Goal: Information Seeking & Learning: Learn about a topic

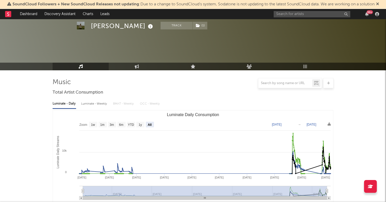
select select "All"
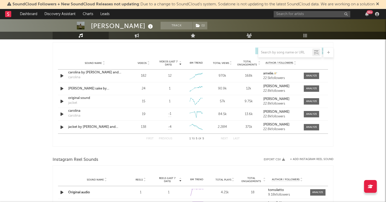
click at [25, 101] on div "Tom Siletto Track ( 1 ) United States | Pop Edit Track ( 1 ) Benchmark Summary …" at bounding box center [193, 48] width 386 height 771
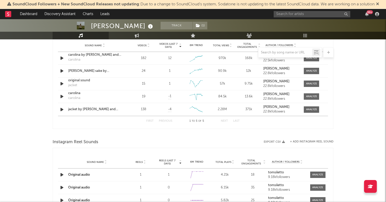
scroll to position [382, 0]
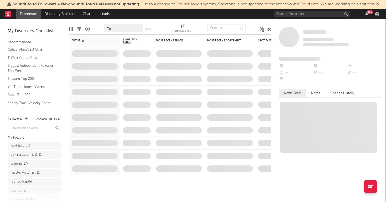
click at [268, 31] on icon at bounding box center [269, 29] width 4 height 4
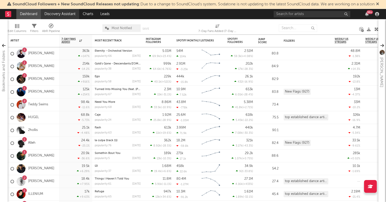
click at [54, 16] on link "Discovery Assistant" at bounding box center [60, 14] width 38 height 10
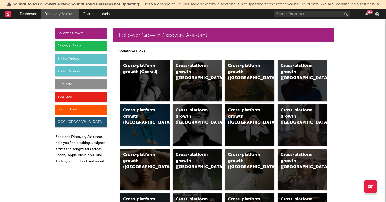
click at [261, 71] on div "Cross-platform growth (US)" at bounding box center [245, 72] width 35 height 18
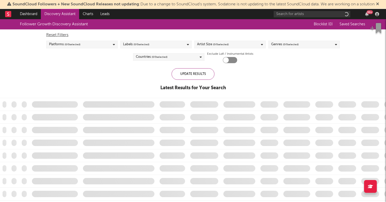
checkbox input "true"
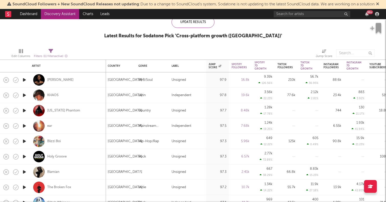
click at [26, 110] on icon "button" at bounding box center [24, 110] width 5 height 6
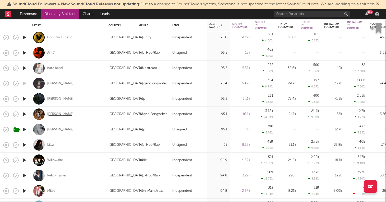
click at [59, 116] on div "[PERSON_NAME]" at bounding box center [60, 114] width 26 height 5
click at [59, 13] on link "Discovery Assistant" at bounding box center [60, 14] width 38 height 10
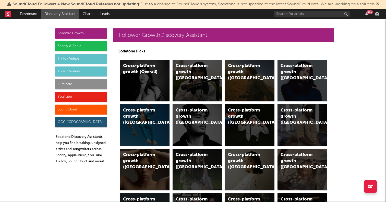
click at [60, 45] on div "Spotify & Apple" at bounding box center [81, 46] width 52 height 10
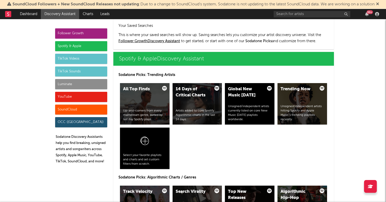
scroll to position [510, 0]
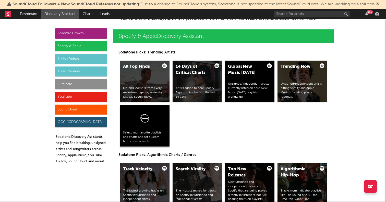
click at [151, 124] on div at bounding box center [144, 119] width 43 height 22
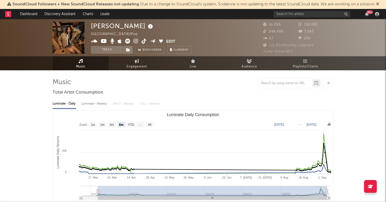
click at [155, 127] on rect "Luminate Daily Consumption" at bounding box center [193, 161] width 280 height 102
click at [153, 125] on rect "Luminate Daily Consumption" at bounding box center [150, 125] width 8 height 6
select select "All"
type input "2025-02-23"
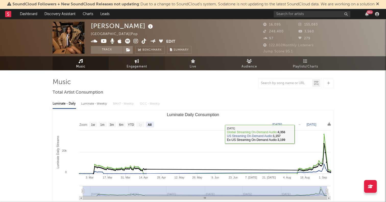
click at [128, 61] on link "Engagement" at bounding box center [137, 63] width 56 height 14
select select "1w"
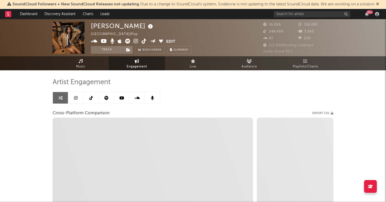
click at [79, 98] on link at bounding box center [75, 97] width 15 height 11
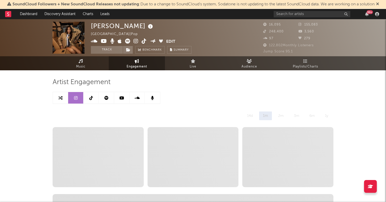
click at [91, 96] on icon at bounding box center [91, 98] width 4 height 4
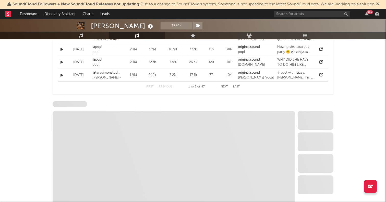
select select "6m"
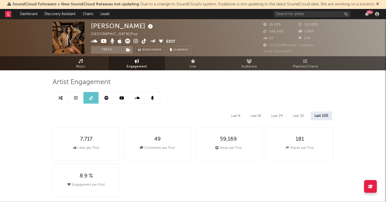
click at [76, 98] on icon at bounding box center [76, 98] width 4 height 4
select select "6m"
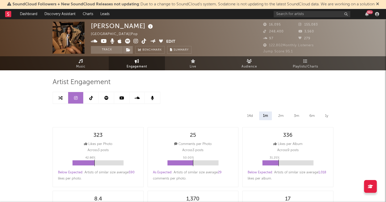
click at [107, 99] on icon at bounding box center [106, 98] width 4 height 4
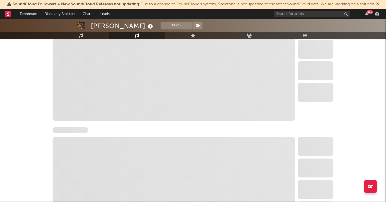
select select "6m"
select select "1w"
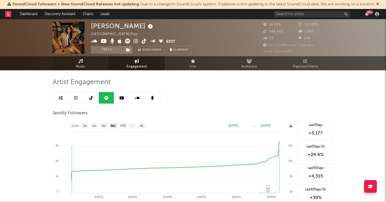
click at [92, 63] on link "Music" at bounding box center [81, 63] width 56 height 14
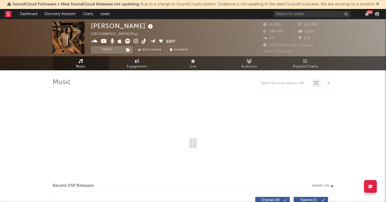
select select "6m"
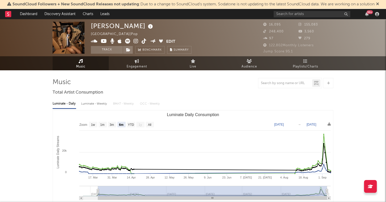
click at [134, 39] on icon at bounding box center [136, 41] width 5 height 5
click at [114, 50] on button "Track" at bounding box center [107, 50] width 32 height 8
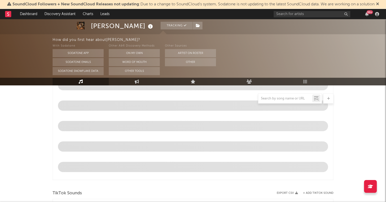
select select "6m"
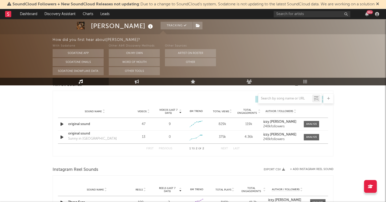
scroll to position [352, 0]
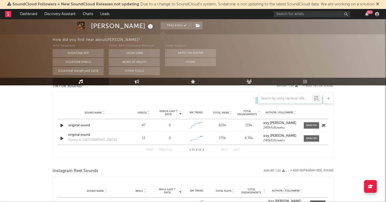
click at [62, 125] on icon "button" at bounding box center [61, 125] width 5 height 6
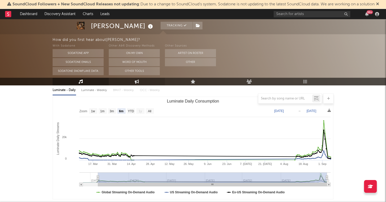
scroll to position [0, 0]
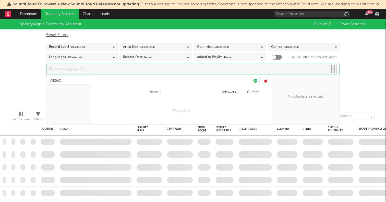
click at [86, 72] on input at bounding box center [189, 69] width 274 height 10
checkbox input "true"
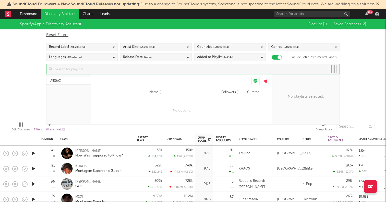
click at [85, 67] on input at bounding box center [189, 69] width 274 height 10
click at [71, 90] on div "All ( 0/0 )" at bounding box center [68, 99] width 45 height 50
click at [73, 75] on div at bounding box center [68, 75] width 45 height 3
click at [74, 69] on input at bounding box center [189, 69] width 274 height 10
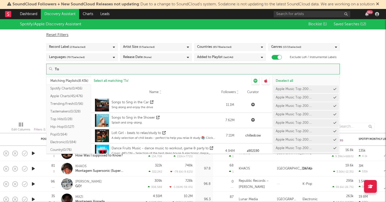
type input "T"
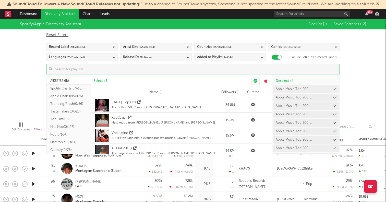
click at [67, 88] on button "Spotify Charts ( 0/416 )" at bounding box center [68, 89] width 45 height 8
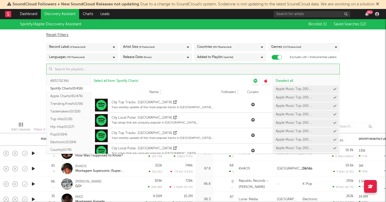
click at [128, 68] on input at bounding box center [195, 69] width 287 height 10
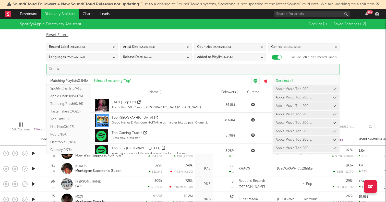
type input "T"
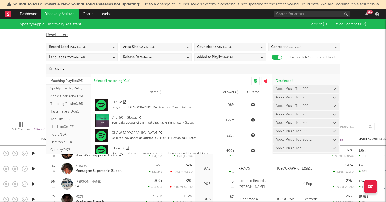
type input "Global"
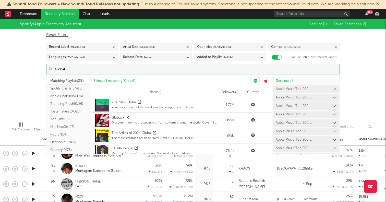
click at [72, 69] on input "Global" at bounding box center [195, 69] width 287 height 10
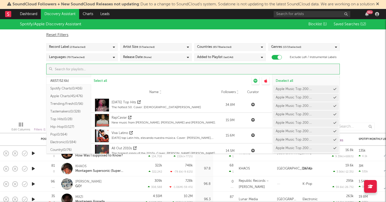
click at [70, 89] on button "Spotify Charts ( 0/416 )" at bounding box center [68, 89] width 45 height 8
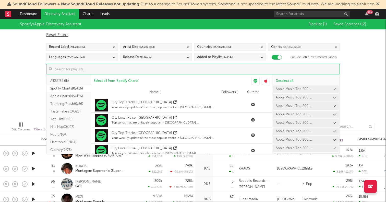
click at [69, 69] on input at bounding box center [195, 69] width 287 height 10
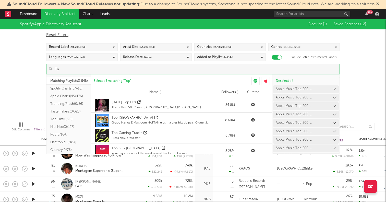
type input "T"
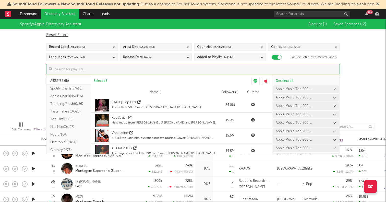
click at [66, 88] on button "Spotify Charts ( 0/416 )" at bounding box center [68, 89] width 45 height 8
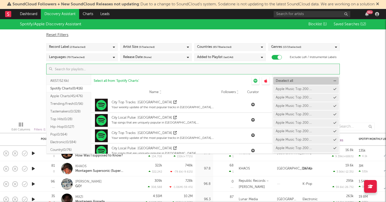
click at [283, 79] on span "Deselect all" at bounding box center [284, 80] width 17 height 3
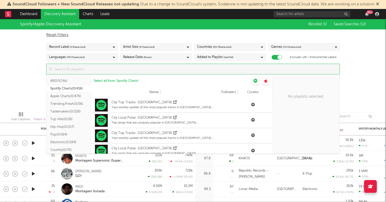
click at [69, 95] on button "Apple Charts ( 0/476 )" at bounding box center [68, 96] width 45 height 8
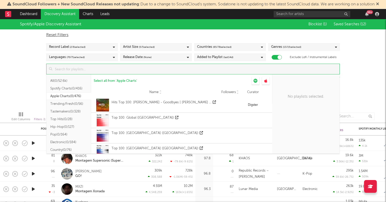
click at [63, 80] on button "All ( 0/52.6k )" at bounding box center [68, 81] width 45 height 8
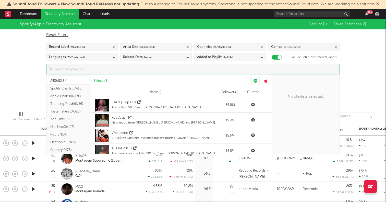
click at [81, 65] on input at bounding box center [195, 69] width 287 height 10
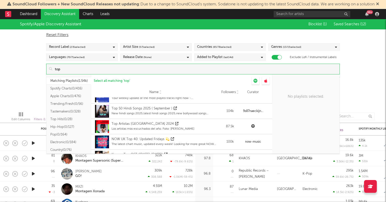
scroll to position [1570, 0]
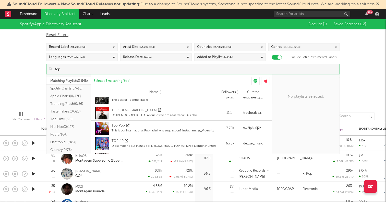
type input "top"
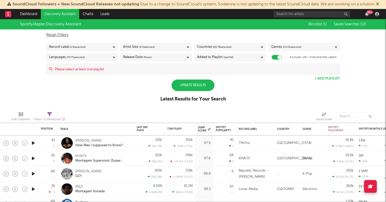
click at [22, 93] on div "Spotify/Apple Discovery Assistant Blocklist ( 1 ) Saved Searches ( 12 ) Reset F…" at bounding box center [193, 63] width 386 height 88
click at [51, 19] on link "Discovery Assistant" at bounding box center [60, 14] width 38 height 10
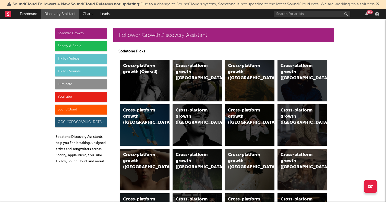
click at [77, 45] on div "Spotify & Apple" at bounding box center [81, 46] width 52 height 10
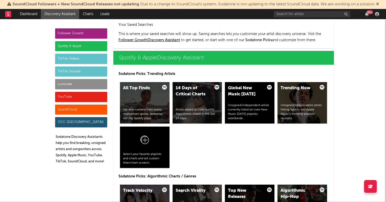
scroll to position [510, 0]
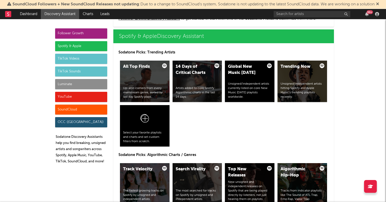
click at [63, 43] on div "Spotify & Apple" at bounding box center [81, 46] width 52 height 10
click at [134, 123] on div at bounding box center [144, 119] width 43 height 22
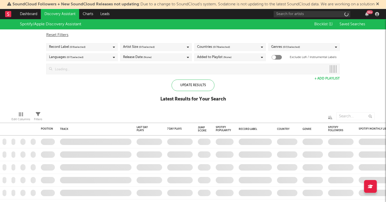
checkbox input "true"
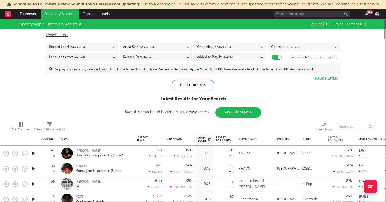
click at [83, 72] on input at bounding box center [195, 69] width 287 height 10
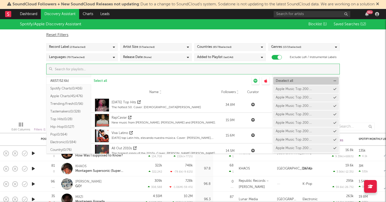
click at [292, 81] on span "Deselect all" at bounding box center [284, 80] width 17 height 3
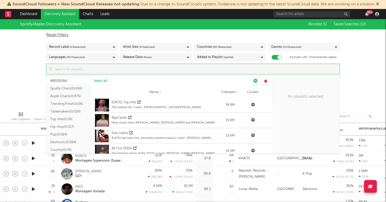
click at [71, 86] on button "Spotify Charts ( 0/416 )" at bounding box center [68, 89] width 45 height 8
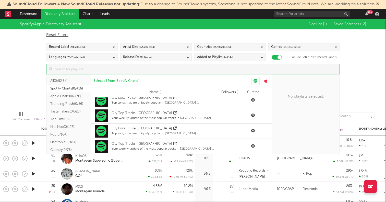
scroll to position [1371, 0]
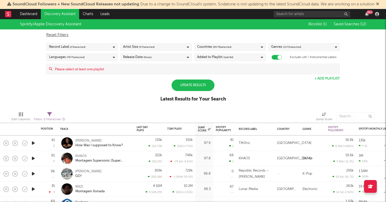
click at [19, 66] on div "Spotify/Apple Discovery Assistant Blocklist ( 1 ) Saved Searches ( 12 ) Reset F…" at bounding box center [193, 63] width 386 height 88
click at [111, 72] on input at bounding box center [195, 69] width 287 height 10
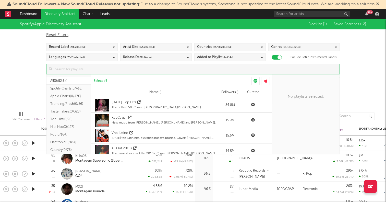
click at [63, 87] on button "Spotify Charts ( 0/416 )" at bounding box center [68, 89] width 45 height 8
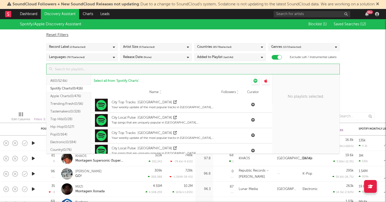
click at [131, 71] on input at bounding box center [195, 69] width 287 height 10
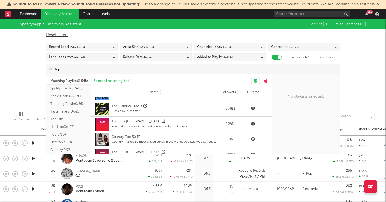
scroll to position [26, 0]
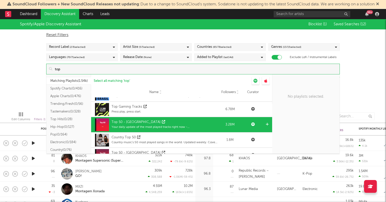
click at [163, 124] on div "Top 50 - [GEOGRAPHIC_DATA]" at bounding box center [165, 121] width 106 height 5
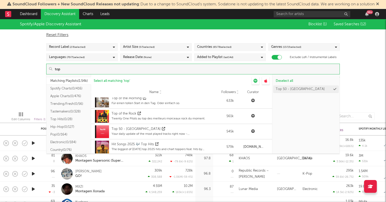
scroll to position [319, 0]
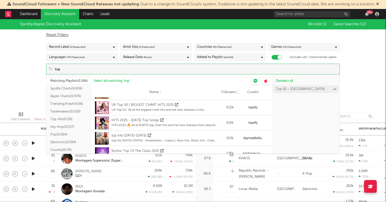
click at [132, 69] on input "top" at bounding box center [195, 69] width 287 height 10
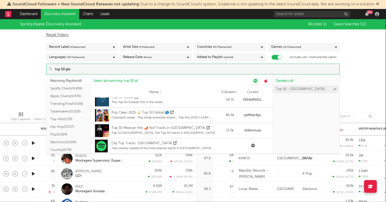
scroll to position [0, 0]
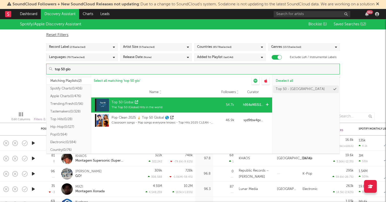
click at [135, 101] on icon at bounding box center [136, 101] width 3 height 3
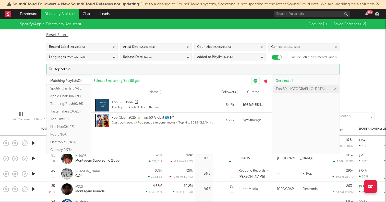
click at [120, 71] on input "top 50 glo" at bounding box center [195, 69] width 287 height 10
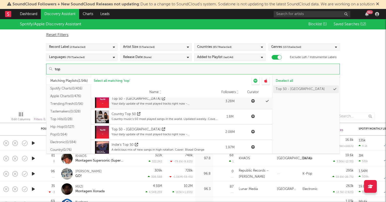
scroll to position [43, 0]
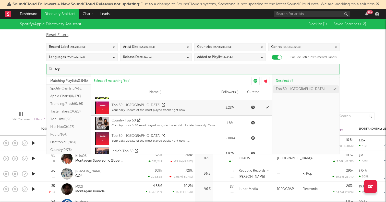
type input "top"
click at [70, 87] on button "Spotify Charts ( 0/416 )" at bounding box center [68, 89] width 45 height 8
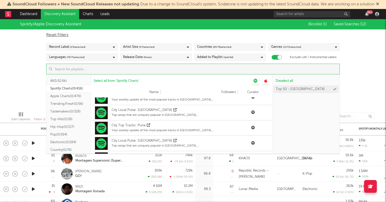
scroll to position [6317, 0]
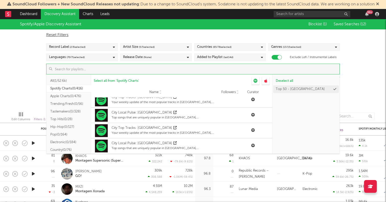
click at [72, 78] on button "All ( 1/52.6k )" at bounding box center [68, 81] width 45 height 8
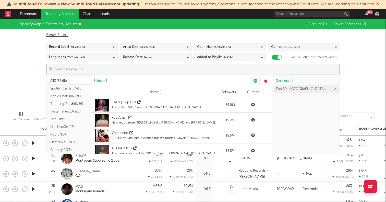
click at [75, 65] on input at bounding box center [195, 69] width 287 height 10
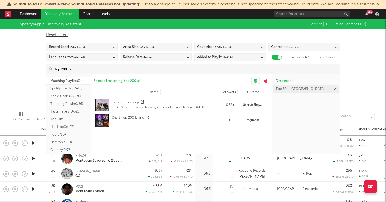
type input "top 200 us"
click at [30, 83] on div "Spotify/Apple Discovery Assistant Blocklist ( 1 ) Saved Searches ( 12 ) Reset F…" at bounding box center [193, 63] width 386 height 88
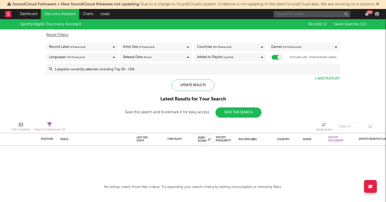
click at [291, 14] on input "text" at bounding box center [312, 14] width 77 height 6
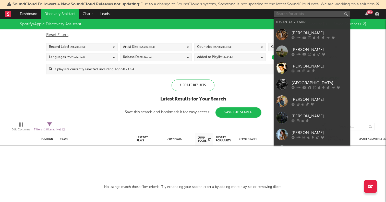
paste input "Haley Joelle"
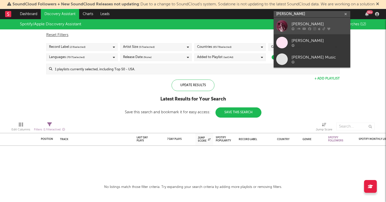
type input "Haley Joelle"
click at [285, 22] on div at bounding box center [281, 25] width 11 height 11
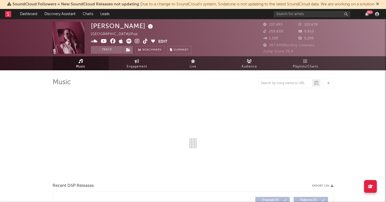
select select "6m"
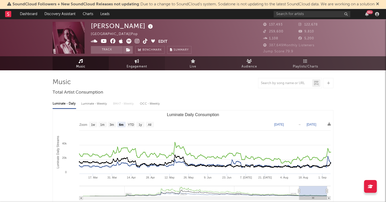
click at [131, 66] on span "Engagement" at bounding box center [137, 67] width 20 height 6
select select "1w"
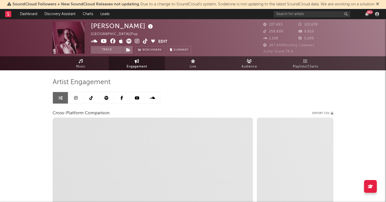
select select "1m"
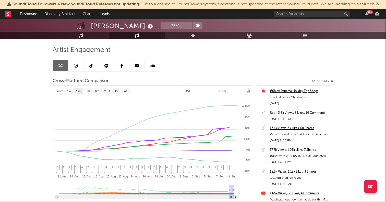
scroll to position [11, 0]
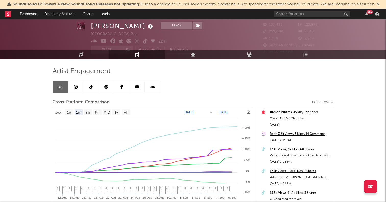
click at [74, 88] on link at bounding box center [75, 86] width 15 height 11
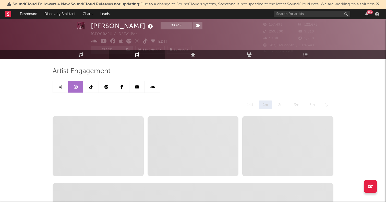
select select "6m"
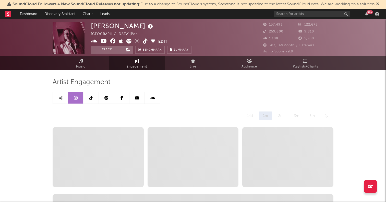
click at [93, 98] on link at bounding box center [90, 97] width 15 height 11
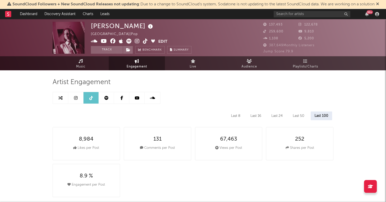
select select "6m"
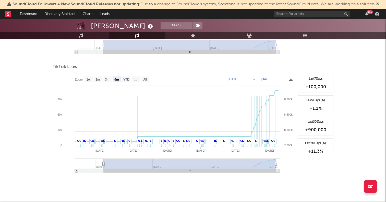
scroll to position [446, 0]
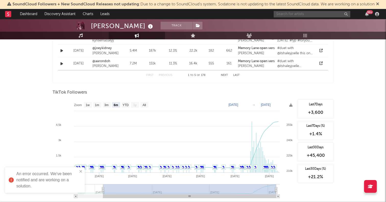
click at [297, 14] on input "text" at bounding box center [312, 14] width 77 height 6
paste input "https://www.tiktok.com/@emmaandersen_13"
click at [288, 15] on input "https://www.tiktok.com/@emmaandersen_13" at bounding box center [312, 14] width 77 height 6
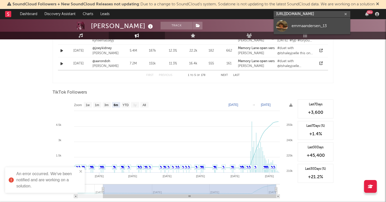
type input "https://www.tiktok.com/@emmaandersen_13"
click at [285, 21] on div at bounding box center [281, 25] width 11 height 11
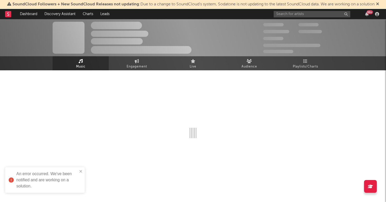
select select "6m"
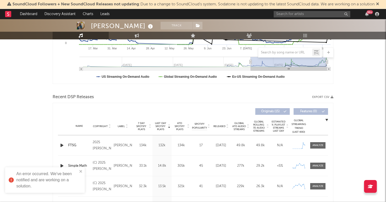
scroll to position [171, 0]
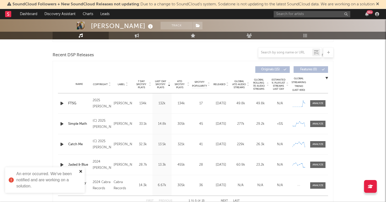
click at [81, 171] on icon "close" at bounding box center [80, 171] width 3 height 3
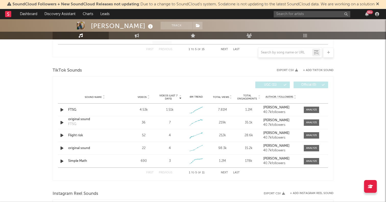
scroll to position [341, 0]
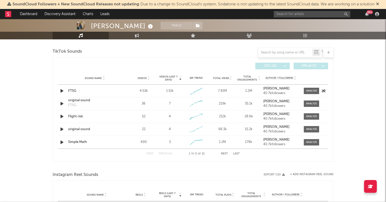
click at [63, 91] on icon "button" at bounding box center [61, 91] width 5 height 6
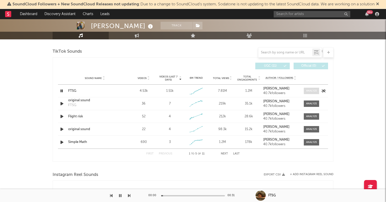
click at [315, 91] on div at bounding box center [311, 91] width 11 height 4
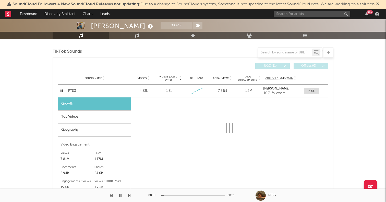
select select "1w"
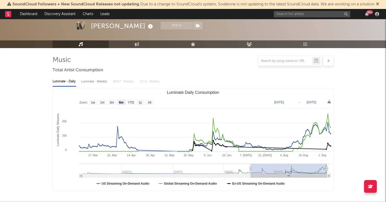
scroll to position [0, 0]
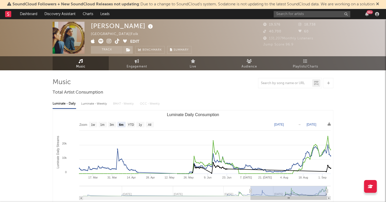
click at [150, 123] on text "All" at bounding box center [149, 125] width 3 height 4
select select "All"
type input "2024-01-28"
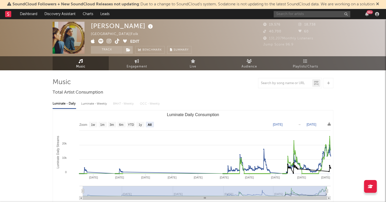
click at [321, 11] on input "text" at bounding box center [312, 14] width 77 height 6
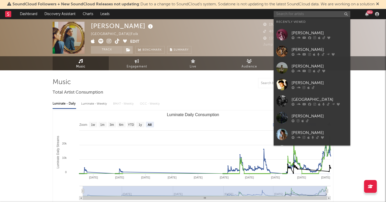
paste input "https://www.tiktok.com/@thebrokenfox"
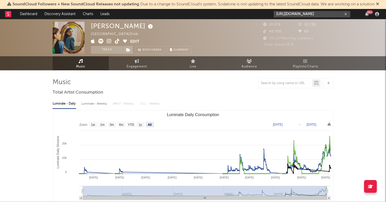
click at [295, 15] on input "https://www.tiktok.com/@thebrokenfox" at bounding box center [312, 14] width 77 height 6
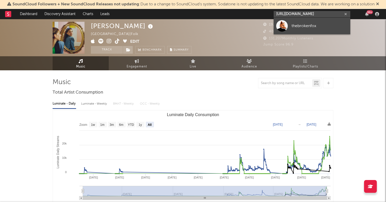
type input "https://www.tiktok.com/@thebrokenfox"
click at [282, 26] on div at bounding box center [281, 25] width 11 height 11
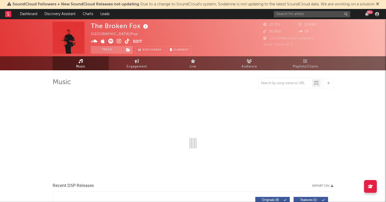
select select "1w"
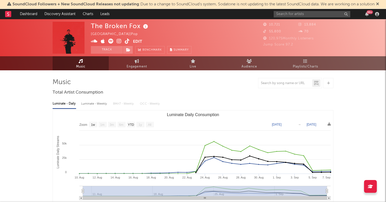
click at [111, 44] on link at bounding box center [110, 41] width 5 height 5
click at [133, 68] on span "Engagement" at bounding box center [137, 67] width 20 height 6
select select "1w"
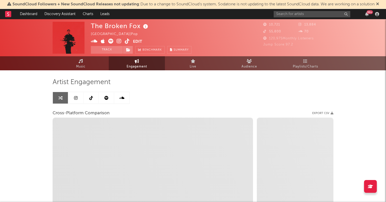
click at [94, 98] on link at bounding box center [90, 97] width 15 height 11
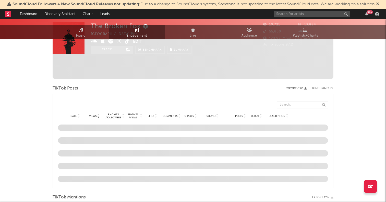
select select "1w"
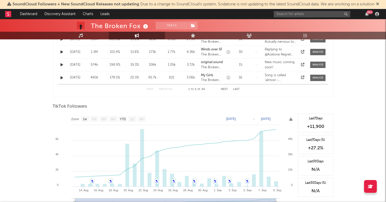
scroll to position [369, 0]
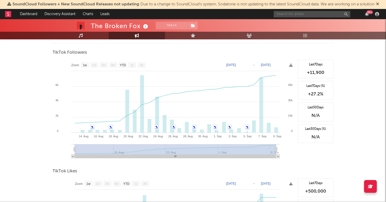
click at [307, 13] on input "text" at bounding box center [312, 14] width 77 height 6
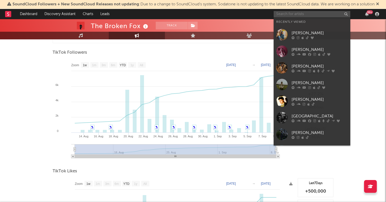
paste input "Tayler Holder"
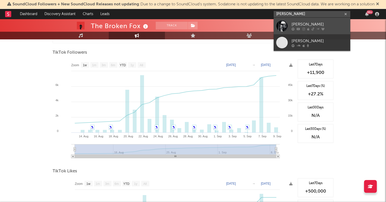
type input "Tayler Holder"
click at [281, 26] on div at bounding box center [281, 25] width 11 height 11
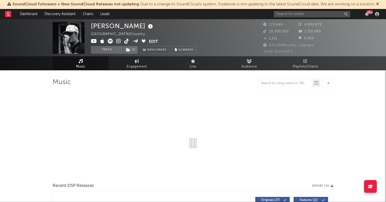
select select "6m"
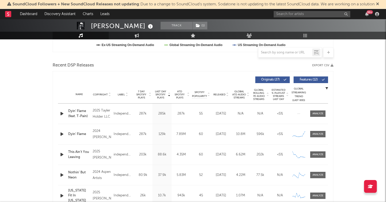
scroll to position [169, 0]
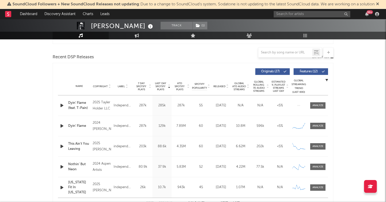
click at [61, 105] on icon "button" at bounding box center [61, 105] width 5 height 6
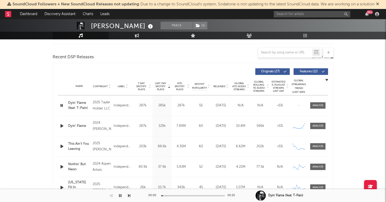
scroll to position [0, 0]
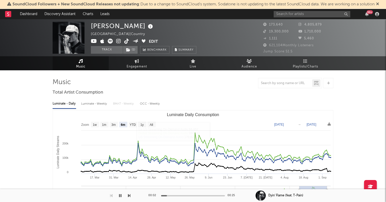
click at [111, 41] on icon at bounding box center [110, 41] width 5 height 5
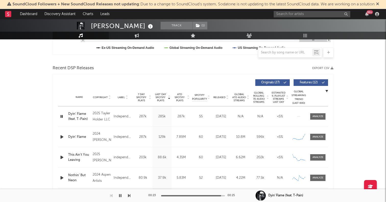
click at [62, 115] on icon "button" at bounding box center [61, 116] width 5 height 6
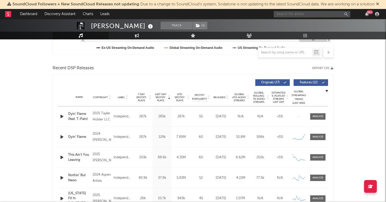
click at [283, 13] on input "text" at bounding box center [312, 14] width 77 height 6
paste input "Tyce Delk"
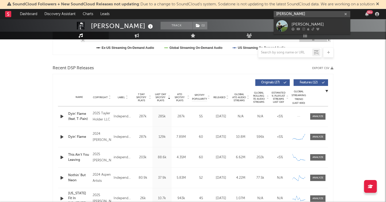
type input "Tyce Delk"
click at [284, 22] on div at bounding box center [281, 25] width 11 height 11
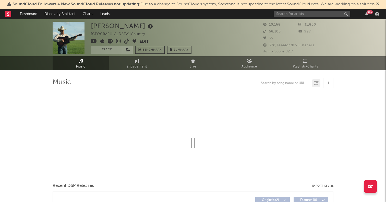
select select "1w"
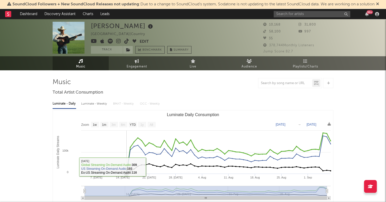
scroll to position [156, 0]
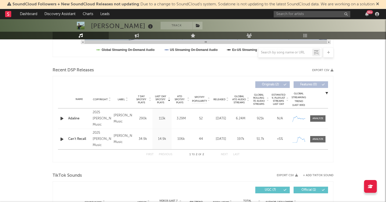
click at [61, 118] on icon "button" at bounding box center [61, 118] width 5 height 6
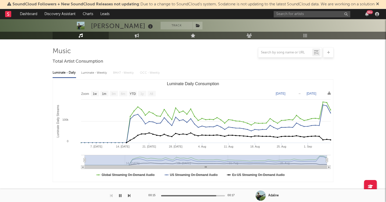
scroll to position [0, 0]
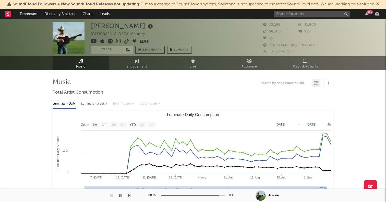
click at [109, 44] on span at bounding box center [115, 42] width 49 height 6
click at [110, 41] on icon at bounding box center [110, 41] width 5 height 5
click at [298, 18] on div "99 +" at bounding box center [327, 14] width 107 height 10
click at [297, 17] on div "99 +" at bounding box center [327, 14] width 107 height 10
click at [295, 16] on input "text" at bounding box center [312, 14] width 77 height 6
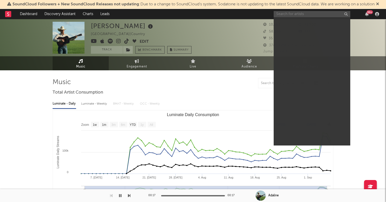
paste input "Jonah Kagen"
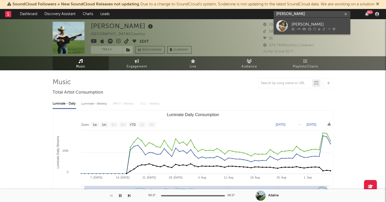
type input "Jonah Kagen"
click at [281, 25] on div at bounding box center [281, 25] width 11 height 11
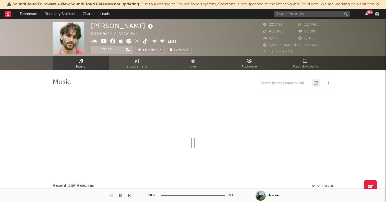
select select "6m"
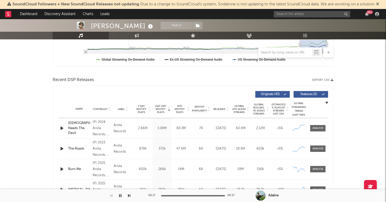
scroll to position [189, 0]
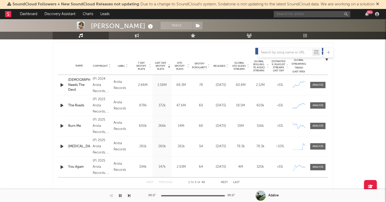
click at [315, 15] on input "text" at bounding box center [312, 14] width 77 height 6
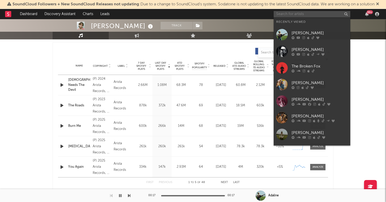
paste input "Mila Bea"
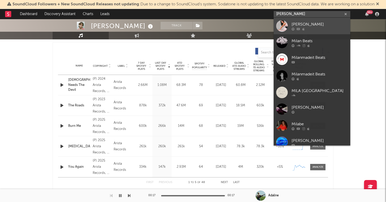
type input "Mila Bea"
click at [285, 26] on div at bounding box center [281, 25] width 11 height 11
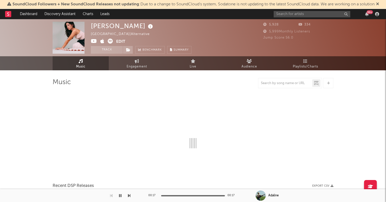
select select "1w"
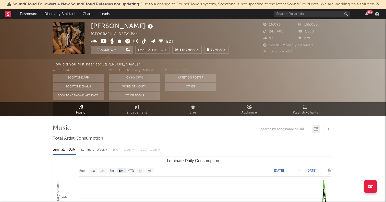
select select "6m"
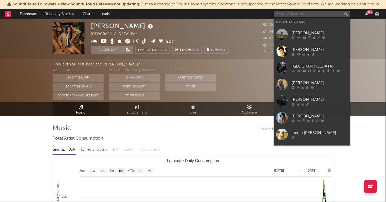
click at [302, 13] on input "text" at bounding box center [312, 14] width 77 height 6
paste input "MR. FANTASY"
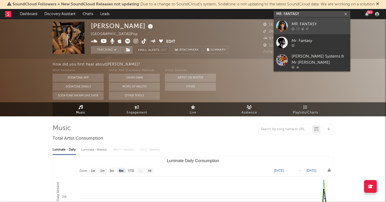
type input "MR. FANTASY"
click at [284, 24] on div at bounding box center [281, 25] width 11 height 11
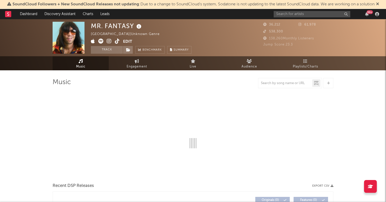
select select "1w"
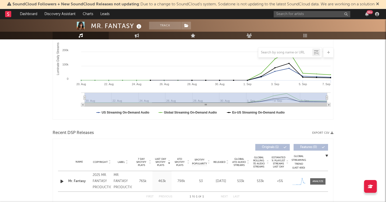
scroll to position [116, 0]
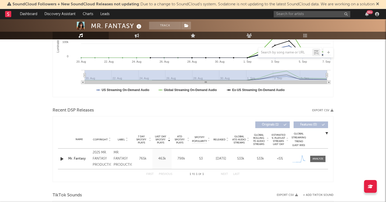
click at [46, 134] on div "MR. FANTASY Track United States | Unknown Genre Edit Track Benchmark Summary 36…" at bounding box center [193, 174] width 386 height 542
click at [63, 161] on icon "button" at bounding box center [61, 158] width 5 height 6
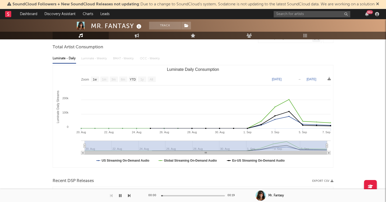
scroll to position [0, 0]
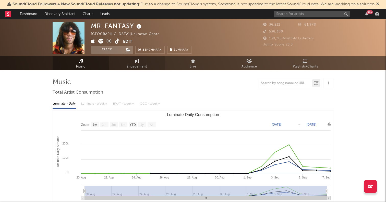
click at [140, 67] on span "Engagement" at bounding box center [137, 67] width 20 height 6
select select "1w"
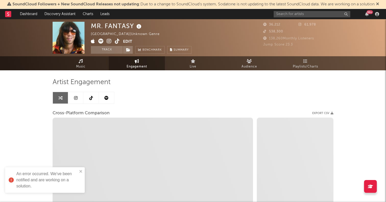
click at [76, 98] on icon at bounding box center [76, 98] width 4 height 4
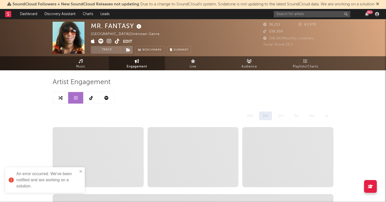
select select "1w"
click at [91, 101] on link at bounding box center [90, 97] width 15 height 11
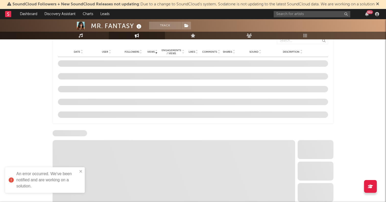
select select "1w"
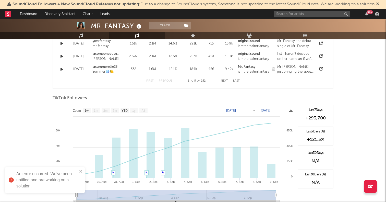
scroll to position [340, 0]
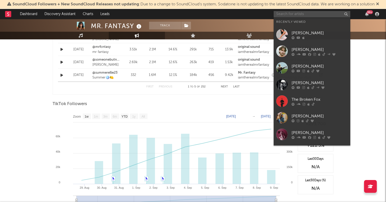
click at [294, 15] on input "text" at bounding box center [312, 14] width 77 height 6
paste input "Avii"
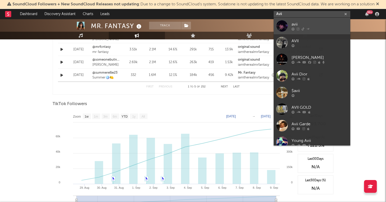
type input "Avii"
click at [282, 27] on div at bounding box center [281, 25] width 11 height 11
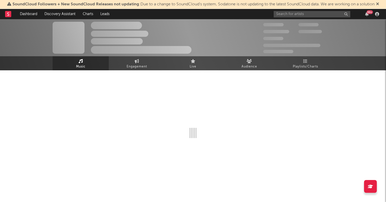
select select "1w"
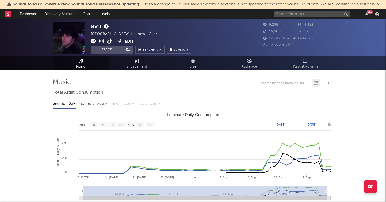
scroll to position [141, 0]
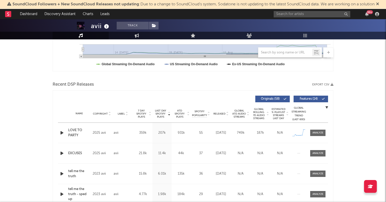
click at [61, 131] on icon "button" at bounding box center [61, 132] width 5 height 6
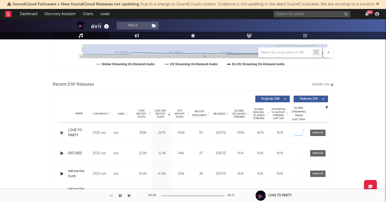
scroll to position [0, 0]
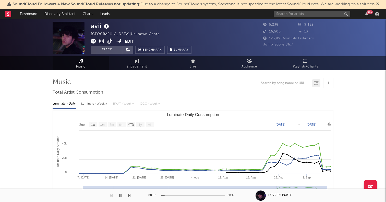
click at [95, 40] on icon at bounding box center [93, 41] width 5 height 5
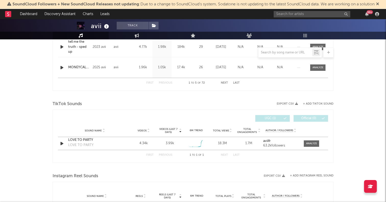
scroll to position [289, 0]
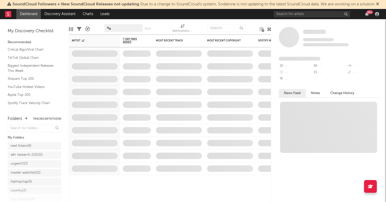
click at [328, 17] on div "99 +" at bounding box center [327, 14] width 107 height 10
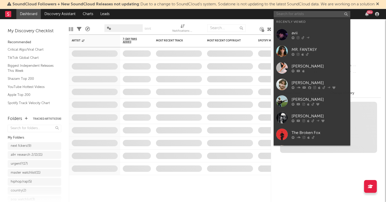
click at [327, 14] on input "text" at bounding box center [312, 14] width 77 height 6
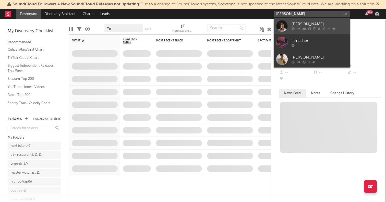
type input "[PERSON_NAME]"
click at [285, 26] on div at bounding box center [281, 25] width 11 height 11
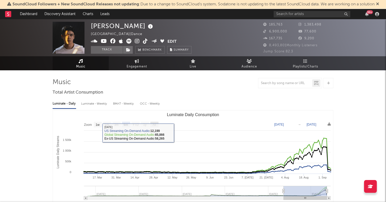
click at [155, 122] on rect "Luminate Daily Consumption" at bounding box center [154, 125] width 8 height 6
select select "All"
type input "[DATE]"
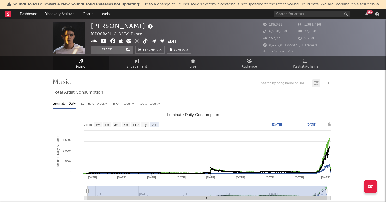
click at [139, 41] on icon at bounding box center [137, 41] width 5 height 5
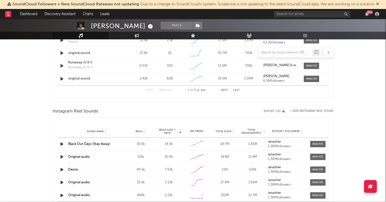
scroll to position [430, 0]
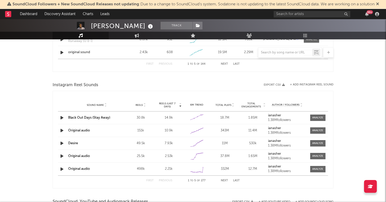
click at [62, 118] on icon "button" at bounding box center [61, 117] width 5 height 6
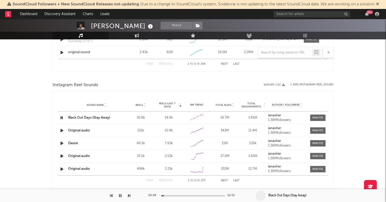
click at [62, 118] on icon "button" at bounding box center [61, 117] width 5 height 6
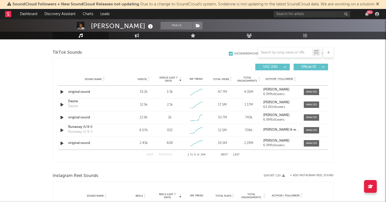
scroll to position [333, 0]
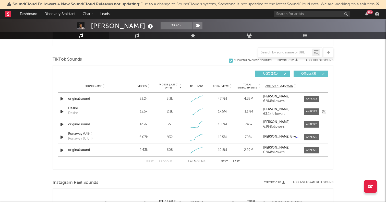
click at [60, 111] on icon "button" at bounding box center [61, 111] width 5 height 6
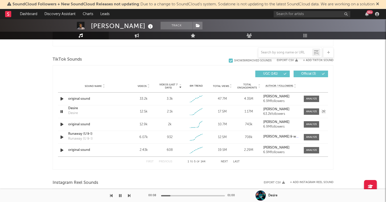
click at [60, 111] on icon "button" at bounding box center [61, 111] width 5 height 6
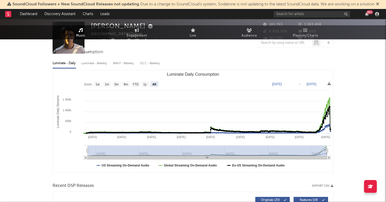
scroll to position [0, 0]
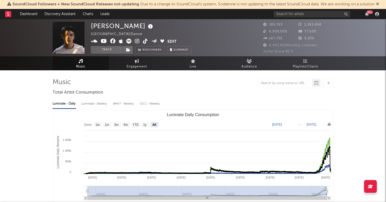
click at [78, 61] on link "Music" at bounding box center [81, 63] width 56 height 14
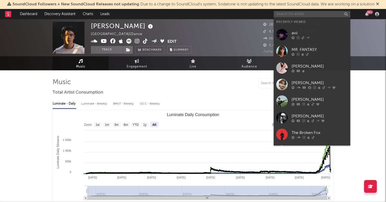
click at [295, 15] on input "text" at bounding box center [312, 14] width 77 height 6
paste input "https://www.tiktok.com/@alexandria.music"
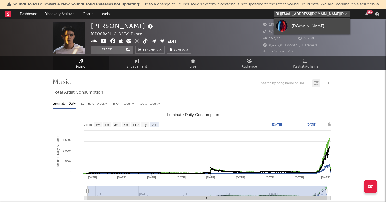
type input "https://www.tiktok.com/@alexandria.music"
click at [281, 25] on div at bounding box center [281, 25] width 11 height 11
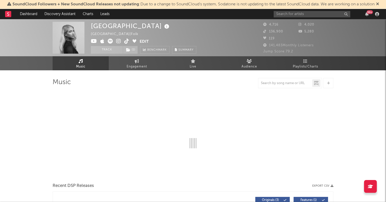
select select "1w"
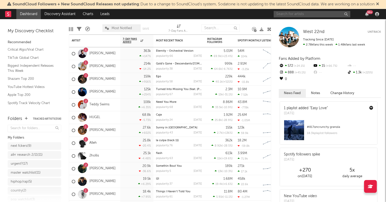
click at [305, 13] on input "text" at bounding box center [312, 14] width 77 height 6
click at [63, 14] on link "Discovery Assistant" at bounding box center [60, 14] width 38 height 10
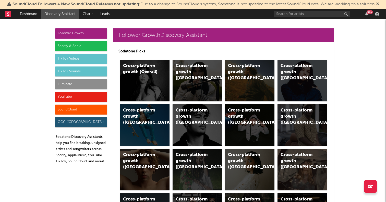
click at [82, 46] on div "Spotify & Apple" at bounding box center [81, 46] width 52 height 10
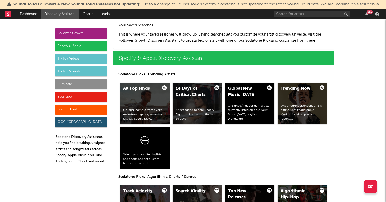
scroll to position [510, 0]
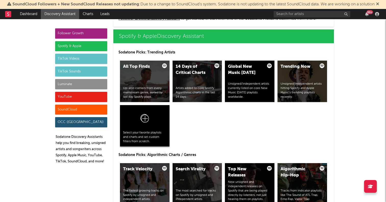
click at [154, 134] on div "Select your favorite playlists and charts and set custom filters from scratch." at bounding box center [144, 136] width 43 height 13
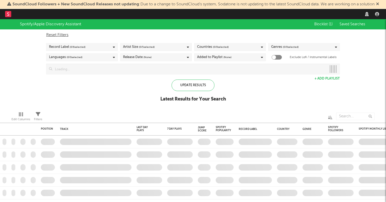
click at [78, 70] on input at bounding box center [189, 69] width 274 height 10
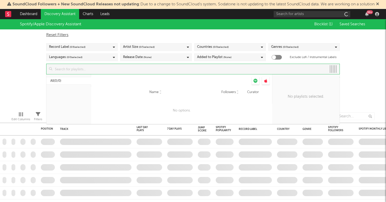
checkbox input "true"
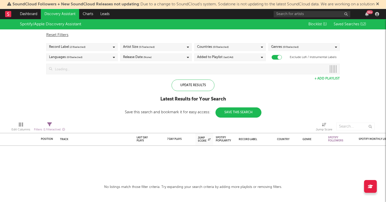
click at [14, 79] on div "Spotify/Apple Discovery Assistant Blocklist ( 1 ) Saved Searches ( 12 ) Reset F…" at bounding box center [193, 68] width 386 height 98
click at [65, 64] on input at bounding box center [189, 69] width 274 height 10
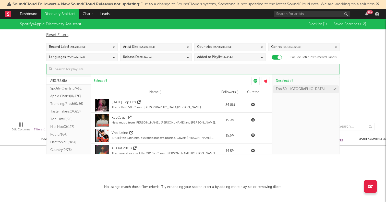
click at [70, 86] on button "Spotify Charts ( 0/416 )" at bounding box center [68, 89] width 45 height 8
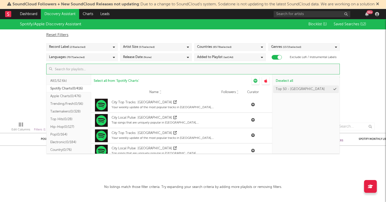
click at [127, 70] on input at bounding box center [195, 69] width 287 height 10
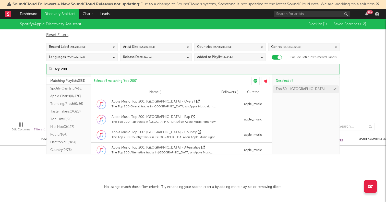
scroll to position [4687, 0]
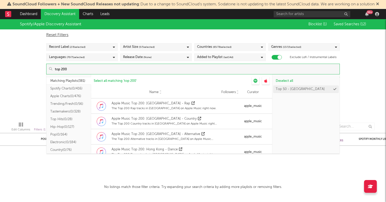
type input "top 200"
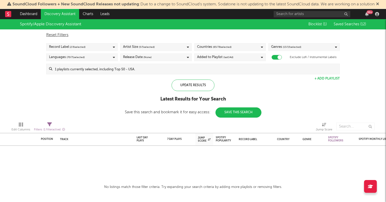
click at [136, 187] on div "No listings match those filter criteria. Try expanding your search criteria by …" at bounding box center [193, 187] width 178 height 6
click at [129, 73] on input at bounding box center [195, 69] width 287 height 10
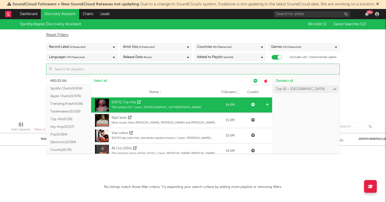
click at [124, 99] on div "[DATE] Top Hits The hottest 50. Cover: [DEMOGRAPHIC_DATA][PERSON_NAME]" at bounding box center [156, 105] width 89 height 13
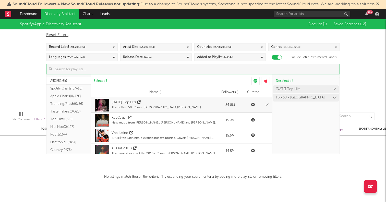
click at [361, 85] on div "Spotify/Apple Discovery Assistant Blocklist ( 1 ) Saved Searches ( 12 ) Reset F…" at bounding box center [193, 63] width 386 height 88
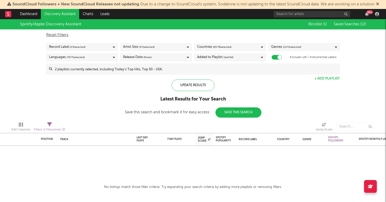
click at [99, 46] on div "Record Label ( 2 / 6 selected)" at bounding box center [81, 47] width 71 height 8
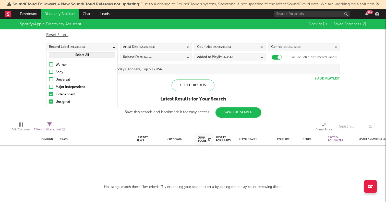
click at [91, 54] on button "Select All" at bounding box center [82, 55] width 66 height 6
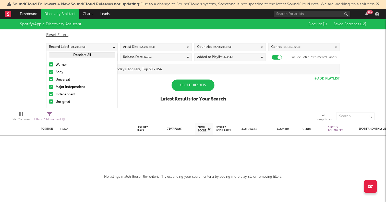
click at [91, 54] on button "Deselect All" at bounding box center [82, 55] width 66 height 6
click at [27, 75] on div "Spotify/Apple Discovery Assistant Blocklist ( 1 ) Saved Searches ( 12 ) Reset F…" at bounding box center [193, 63] width 386 height 88
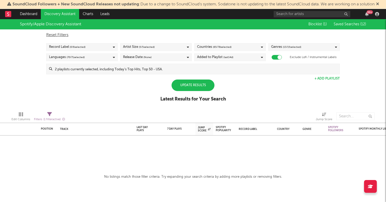
click at [135, 46] on div "Artist Size ( 5 / 5 selected)" at bounding box center [139, 47] width 32 height 6
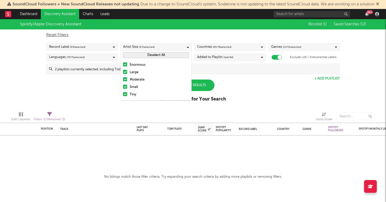
click at [142, 54] on button "Deselect All" at bounding box center [156, 55] width 66 height 6
click at [107, 58] on div "Languages ( 70 / 71 selected)" at bounding box center [81, 57] width 71 height 8
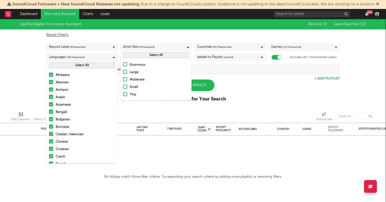
click at [98, 66] on button "Select All" at bounding box center [82, 65] width 66 height 6
click at [98, 66] on button "Deselect All" at bounding box center [82, 65] width 66 height 6
click at [98, 66] on button "Select All" at bounding box center [82, 65] width 66 height 6
click at [280, 82] on div "Spotify/Apple Discovery Assistant Blocklist ( 1 ) Saved Searches ( 12 ) Reset F…" at bounding box center [193, 63] width 386 height 88
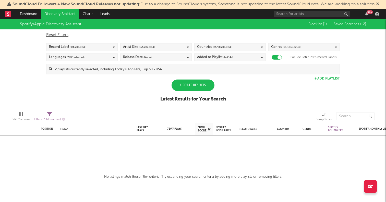
click at [282, 47] on div "Genres ( 13 / 15 selected)" at bounding box center [286, 47] width 30 height 6
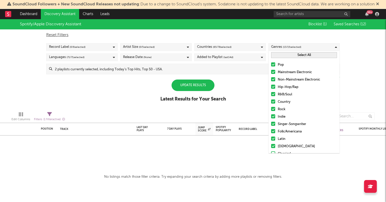
click at [284, 56] on button "Select All" at bounding box center [304, 55] width 66 height 6
click at [284, 56] on button "Deselect All" at bounding box center [304, 55] width 66 height 6
click at [284, 56] on button "Select All" at bounding box center [304, 55] width 66 height 6
click at [245, 48] on div "Countries ( 65 / 78 selected)" at bounding box center [229, 47] width 71 height 8
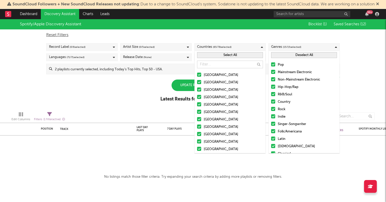
click at [239, 55] on button "Select All" at bounding box center [230, 55] width 66 height 6
click at [239, 55] on button "Deselect All" at bounding box center [230, 55] width 66 height 6
click at [239, 55] on button "Select All" at bounding box center [230, 55] width 66 height 6
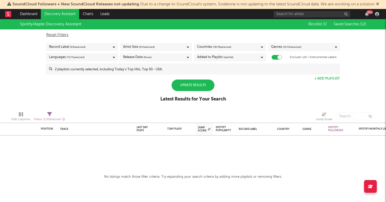
click at [159, 91] on div "Spotify/Apple Discovery Assistant Blocklist ( 1 ) Saved Searches ( 12 ) Reset F…" at bounding box center [193, 63] width 386 height 88
click at [200, 82] on div "Update Results" at bounding box center [193, 84] width 43 height 11
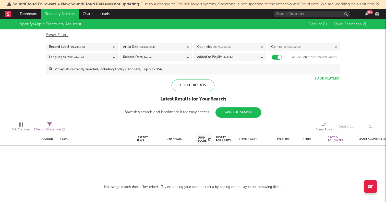
click at [158, 62] on div "Reset Filters Record Label ( 0 / 6 selected) Artist Size ( 0 / 5 selected) Coun…" at bounding box center [193, 51] width 299 height 45
click at [147, 67] on input at bounding box center [195, 69] width 287 height 10
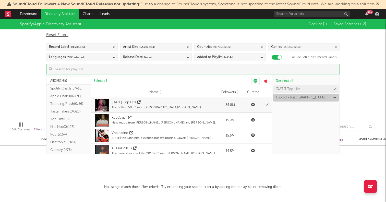
click at [334, 97] on icon at bounding box center [334, 97] width 3 height 3
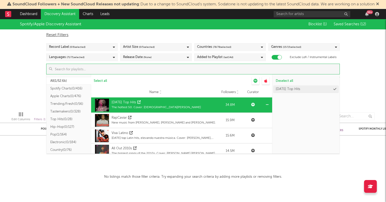
click at [132, 104] on div "[DATE] Top Hits" at bounding box center [124, 102] width 25 height 5
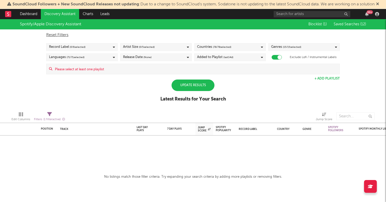
click at [27, 98] on div "Spotify/Apple Discovery Assistant Blocklist ( 1 ) Saved Searches ( 12 ) Reset F…" at bounding box center [193, 63] width 386 height 88
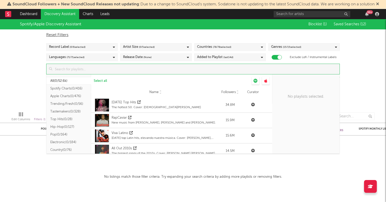
click at [148, 71] on input at bounding box center [195, 69] width 287 height 10
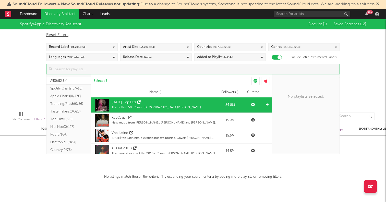
click at [123, 102] on div "[DATE] Top Hits" at bounding box center [124, 102] width 25 height 5
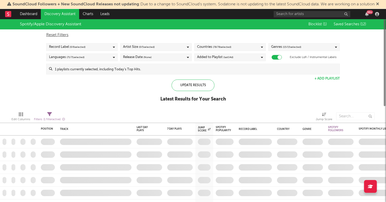
click at [363, 88] on div "Spotify/Apple Discovery Assistant Blocklist ( 1 ) Saved Searches ( 12 ) Reset F…" at bounding box center [193, 63] width 386 height 88
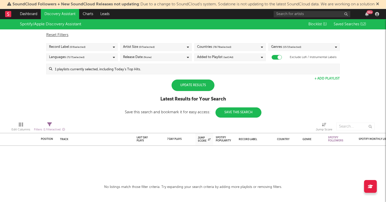
click at [188, 86] on div "Update Results" at bounding box center [193, 84] width 43 height 11
click at [95, 138] on div "Track" at bounding box center [94, 139] width 69 height 3
click at [63, 129] on icon "button" at bounding box center [63, 129] width 3 height 3
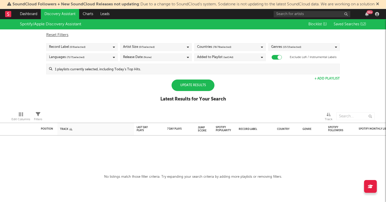
click at [105, 61] on div "Reset Filters Record Label ( 0 / 6 selected) Artist Size ( 0 / 5 selected) Coun…" at bounding box center [193, 51] width 299 height 45
click at [101, 67] on input at bounding box center [195, 69] width 287 height 10
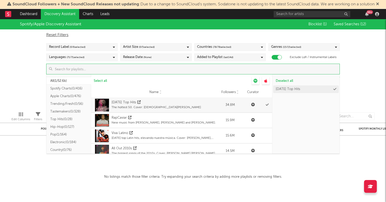
click at [69, 88] on button "Spotify Charts ( 0/416 )" at bounding box center [68, 89] width 45 height 8
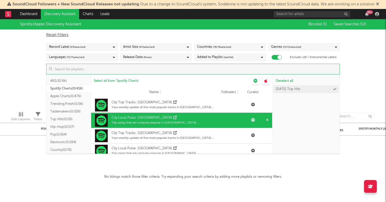
click at [131, 117] on div "City Local Pulse: [GEOGRAPHIC_DATA]" at bounding box center [142, 117] width 61 height 5
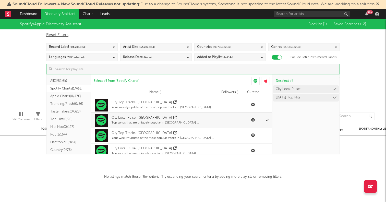
click at [33, 83] on div "Spotify/Apple Discovery Assistant Blocklist ( 1 ) Saved Searches ( 12 ) Reset F…" at bounding box center [193, 63] width 386 height 88
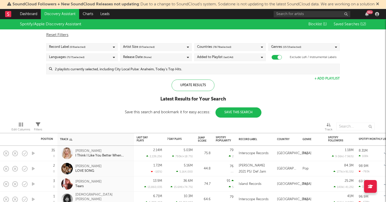
click at [139, 48] on span "( 0 / 5 selected)" at bounding box center [147, 47] width 16 height 6
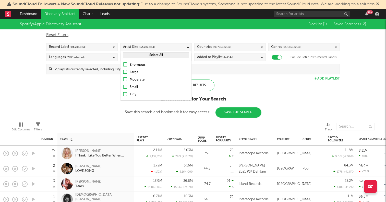
click at [96, 94] on div "Spotify/Apple Discovery Assistant Blocklist ( 1 ) Saved Searches ( 12 ) Reset F…" at bounding box center [193, 68] width 386 height 98
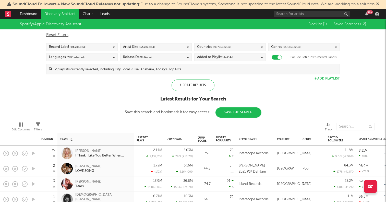
click at [102, 46] on div "Record Label ( 0 / 6 selected)" at bounding box center [81, 47] width 71 height 8
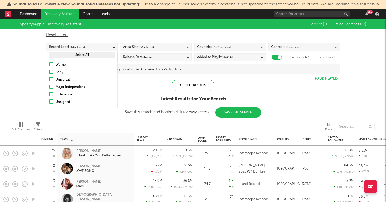
click at [93, 55] on button "Select All" at bounding box center [82, 55] width 66 height 6
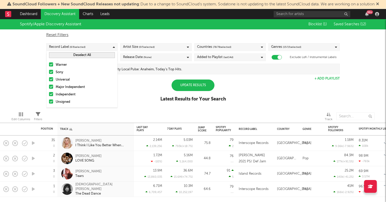
click at [147, 48] on span "( 0 / 5 selected)" at bounding box center [147, 47] width 16 height 6
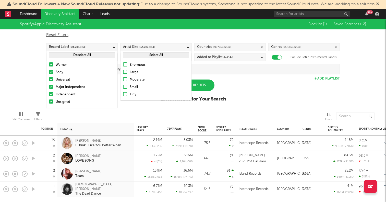
click at [145, 55] on button "Select All" at bounding box center [156, 55] width 66 height 6
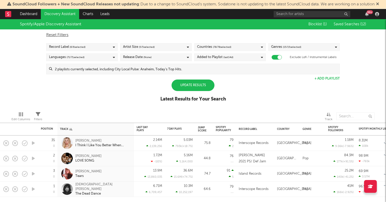
click at [248, 90] on div "Spotify/Apple Discovery Assistant Blocklist ( 1 ) Saved Searches ( 12 ) Reset F…" at bounding box center [193, 63] width 386 height 88
click at [194, 83] on div "Update Results" at bounding box center [193, 84] width 43 height 11
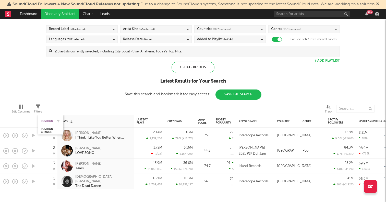
click at [47, 122] on div "Position" at bounding box center [47, 120] width 12 height 3
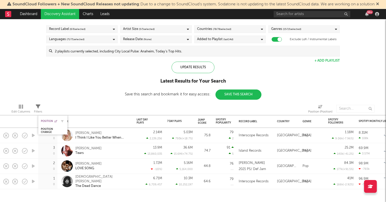
click at [50, 121] on div "Position" at bounding box center [49, 120] width 16 height 3
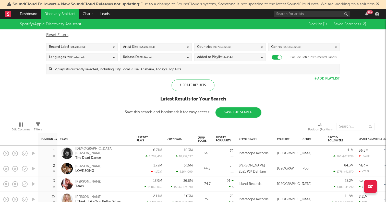
click at [134, 69] on input at bounding box center [195, 69] width 287 height 10
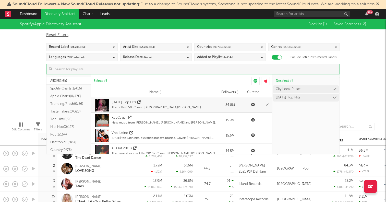
click at [55, 88] on button "Spotify Charts ( 1/416 )" at bounding box center [68, 89] width 45 height 8
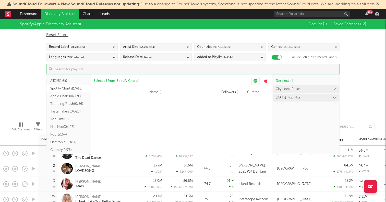
scroll to position [6317, 0]
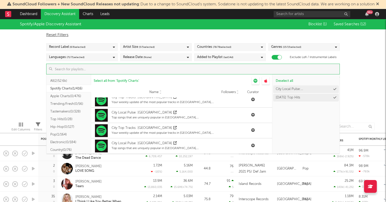
click at [352, 61] on div "Spotify/Apple Discovery Assistant Blocklist ( 1 ) Saved Searches ( 12 ) Reset F…" at bounding box center [193, 68] width 386 height 98
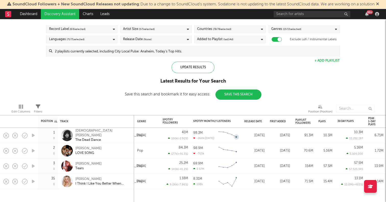
click at [159, 134] on div "Pop" at bounding box center [148, 135] width 26 height 15
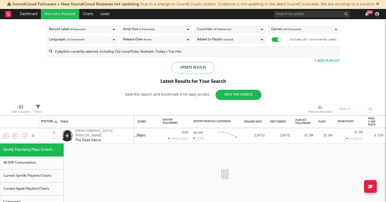
select select "1w"
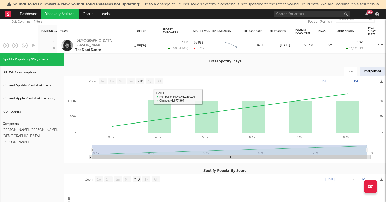
click at [147, 44] on div "Pop" at bounding box center [147, 45] width 20 height 6
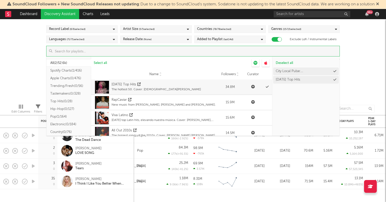
click at [168, 53] on input at bounding box center [195, 51] width 287 height 10
click at [76, 68] on button "Spotify Charts ( 1/416 )" at bounding box center [68, 71] width 45 height 8
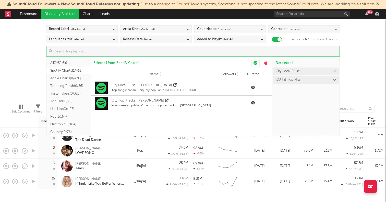
scroll to position [0, 0]
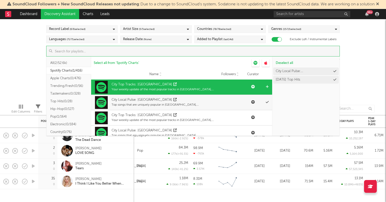
click at [165, 85] on div "City Top Tracks: [GEOGRAPHIC_DATA]" at bounding box center [165, 84] width 106 height 5
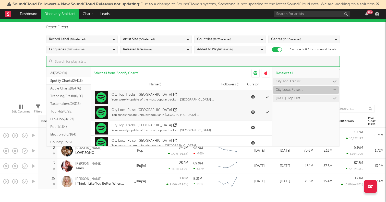
click at [335, 90] on icon at bounding box center [334, 89] width 3 height 3
click at [0, 0] on icon at bounding box center [0, 0] width 0 height 0
click at [364, 80] on div "Spotify/Apple Discovery Assistant Blocklist ( 1 ) Saved Searches ( 12 ) Reset F…" at bounding box center [193, 55] width 386 height 88
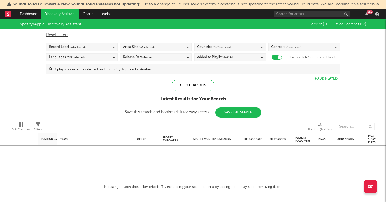
click at [63, 21] on div "Spotify/Apple Discovery Assistant" at bounding box center [161, 24] width 282 height 10
click at [59, 15] on link "Discovery Assistant" at bounding box center [60, 14] width 38 height 10
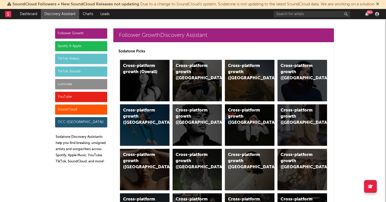
click at [70, 44] on div "Spotify & Apple" at bounding box center [81, 46] width 52 height 10
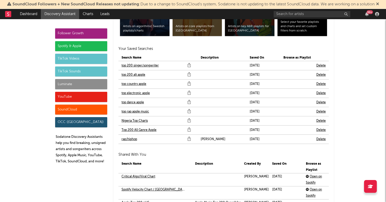
scroll to position [1120, 0]
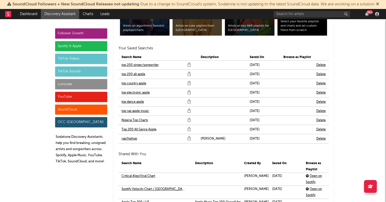
click at [94, 47] on div "Spotify & Apple" at bounding box center [81, 46] width 52 height 10
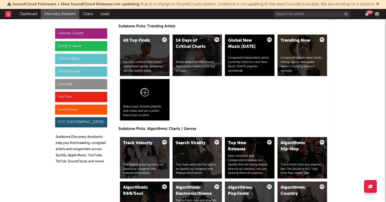
scroll to position [510, 0]
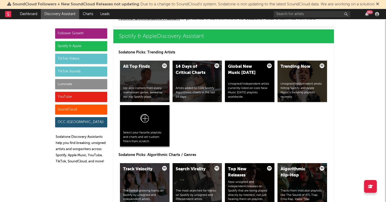
click at [149, 124] on icon at bounding box center [145, 119] width 10 height 12
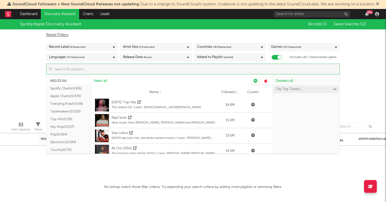
click at [107, 67] on input at bounding box center [195, 69] width 287 height 10
click at [281, 78] on button "Deselect all" at bounding box center [306, 81] width 66 height 8
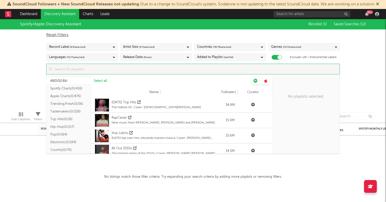
click at [74, 84] on button "All ( 0/52.6k )" at bounding box center [68, 81] width 45 height 8
click at [68, 89] on button "Spotify Charts ( 0/416 )" at bounding box center [68, 89] width 45 height 8
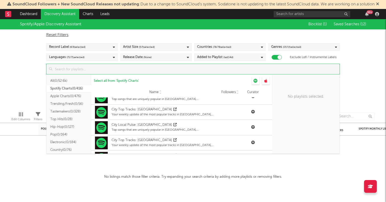
scroll to position [977, 0]
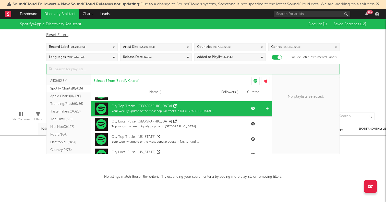
click at [159, 111] on div "Your weekly update of the most popular tracks in [GEOGRAPHIC_DATA], [GEOGRAPHIC…" at bounding box center [165, 111] width 106 height 5
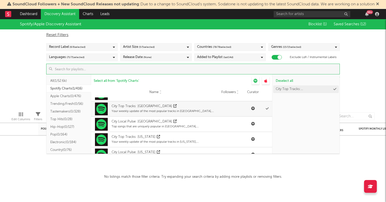
click at [355, 84] on div "Spotify/Apple Discovery Assistant Blocklist ( 1 ) Saved Searches ( 12 ) Reset F…" at bounding box center [193, 63] width 386 height 88
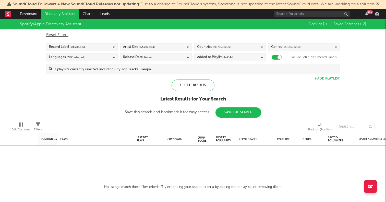
click at [80, 46] on span "( 6 / 6 selected)" at bounding box center [78, 47] width 16 height 6
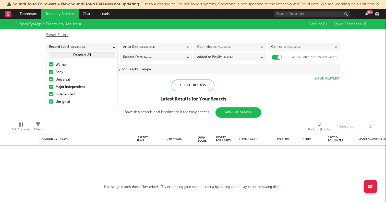
click at [77, 53] on button "Deselect All" at bounding box center [82, 55] width 66 height 6
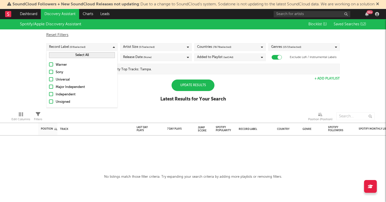
click at [139, 49] on span "( 5 / 5 selected)" at bounding box center [147, 47] width 16 height 6
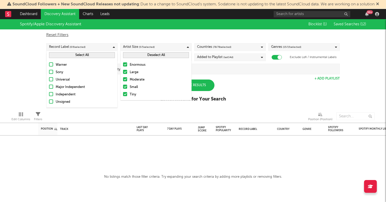
click at [147, 56] on button "Deselect All" at bounding box center [156, 55] width 66 height 6
click at [157, 36] on div "Reset Filters" at bounding box center [193, 35] width 294 height 6
checkbox input "false"
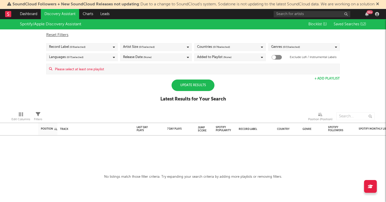
click at [104, 59] on div "Languages ( 0 / 71 selected)" at bounding box center [81, 57] width 71 height 8
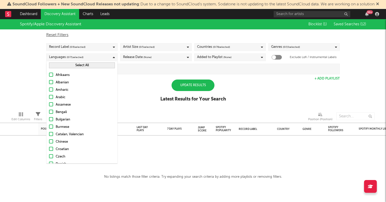
click at [209, 39] on div "Reset Filters Record Label ( 0 / 6 selected) Artist Size ( 0 / 5 selected) Coun…" at bounding box center [193, 51] width 299 height 45
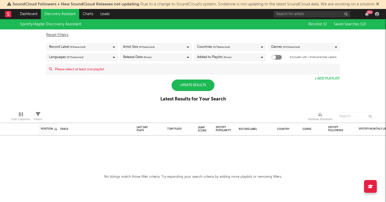
click at [198, 83] on div "Update Results" at bounding box center [193, 84] width 43 height 11
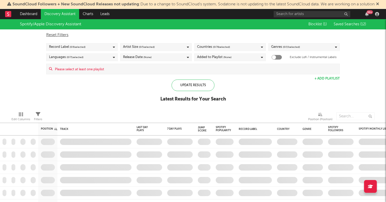
click at [156, 68] on input at bounding box center [195, 69] width 287 height 10
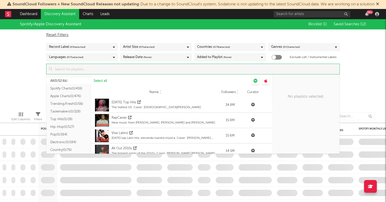
click at [59, 90] on button "Spotify Charts ( 0/416 )" at bounding box center [68, 89] width 45 height 8
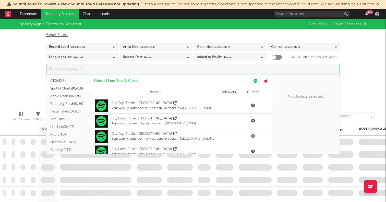
scroll to position [521, 0]
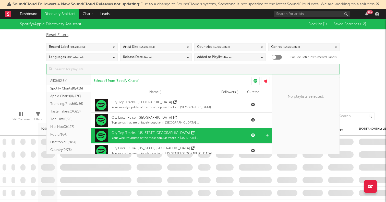
click at [159, 131] on div "City Top Tracks: [US_STATE][GEOGRAPHIC_DATA]" at bounding box center [152, 132] width 80 height 5
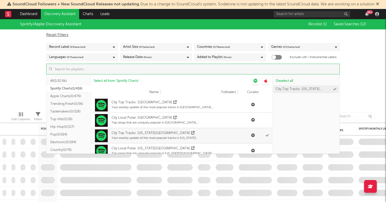
click at [372, 74] on div "Spotify/Apple Discovery Assistant Blocklist ( 1 ) Saved Searches ( 12 ) Reset F…" at bounding box center [193, 63] width 386 height 88
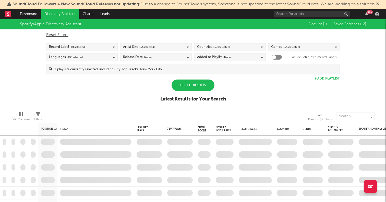
click at [191, 88] on div "Update Results" at bounding box center [193, 84] width 43 height 11
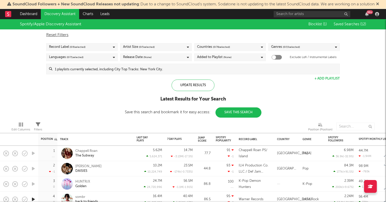
click at [121, 84] on div "Spotify/Apple Discovery Assistant Blocklist ( 1 ) Saved Searches ( 12 ) Reset F…" at bounding box center [193, 68] width 386 height 98
click at [179, 76] on div "Spotify/Apple Discovery Assistant Blocklist ( 1 ) Saved Searches ( 12 ) Reset F…" at bounding box center [193, 68] width 386 height 98
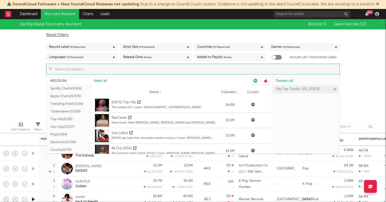
click at [177, 68] on input at bounding box center [195, 69] width 287 height 10
click at [69, 88] on button "Spotify Charts ( 1/416 )" at bounding box center [68, 89] width 45 height 8
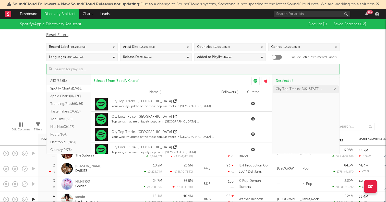
scroll to position [2779, 0]
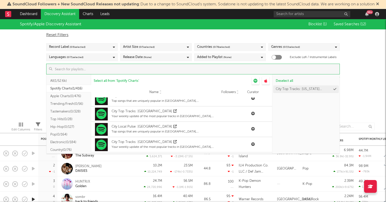
click at [8, 87] on div "Spotify/Apple Discovery Assistant Blocklist ( 1 ) Saved Searches ( 12 ) Reset F…" at bounding box center [193, 68] width 386 height 98
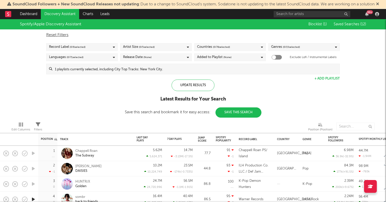
click at [107, 69] on input at bounding box center [195, 69] width 287 height 10
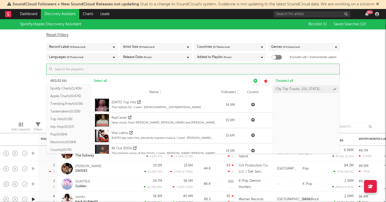
click at [70, 88] on button "Spotify Charts ( 1/416 )" at bounding box center [68, 89] width 45 height 8
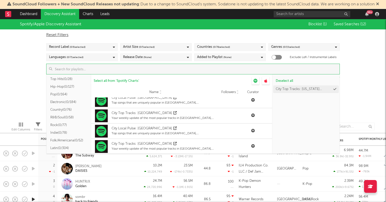
scroll to position [0, 0]
click at [67, 116] on button "Top Hits ( 0/28 )" at bounding box center [68, 119] width 45 height 8
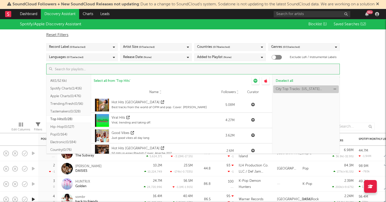
click at [334, 89] on icon at bounding box center [334, 88] width 3 height 3
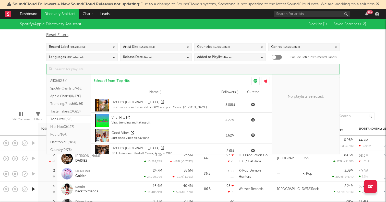
click at [16, 87] on div "Spotify/Apple Discovery Assistant Blocklist ( 1 ) Saved Searches ( 12 ) Reset F…" at bounding box center [193, 63] width 386 height 88
